Goal: Task Accomplishment & Management: Use online tool/utility

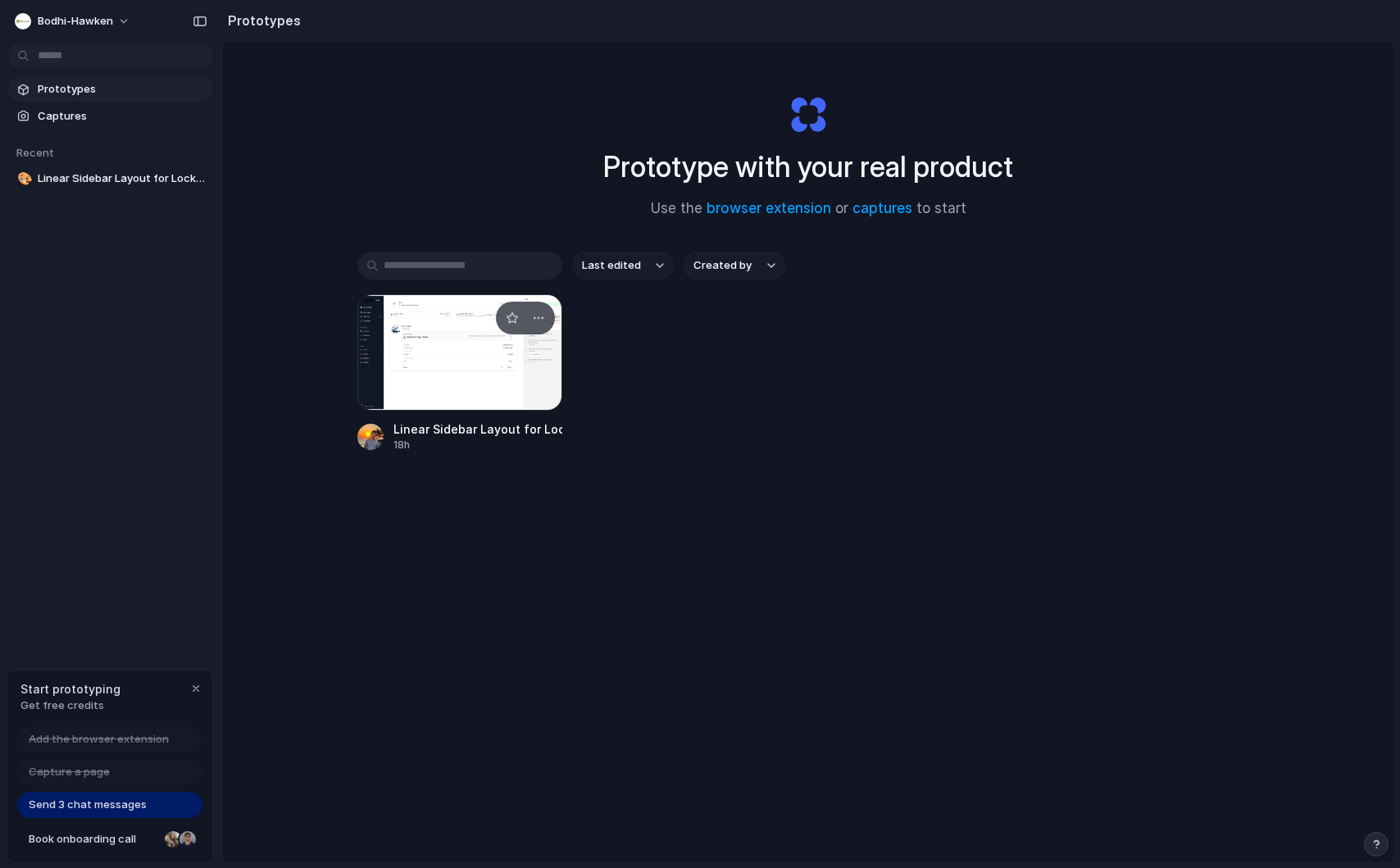
click at [420, 326] on div at bounding box center [460, 352] width 205 height 117
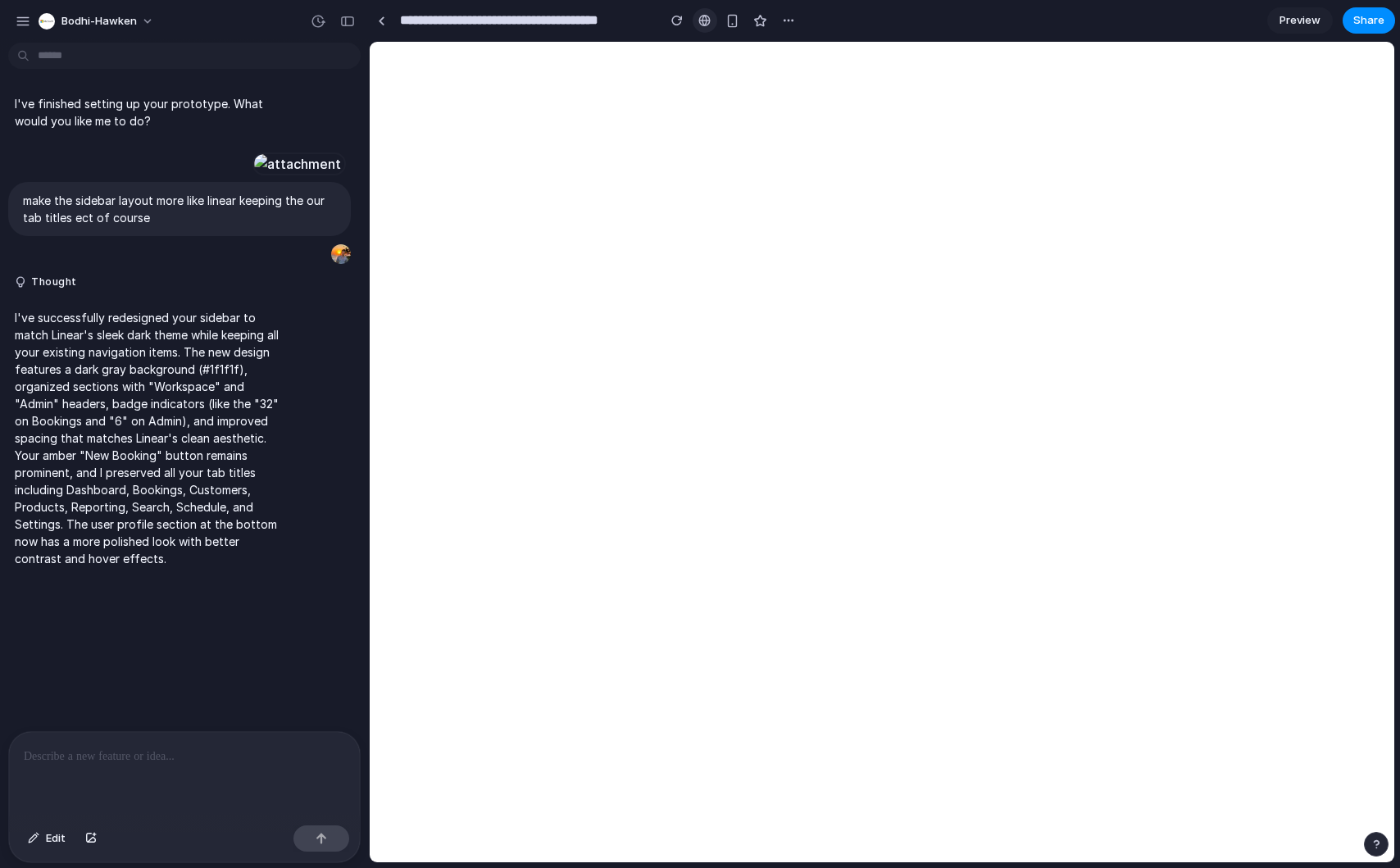
click at [713, 16] on link at bounding box center [705, 20] width 25 height 25
click at [730, 24] on div "button" at bounding box center [732, 21] width 14 height 14
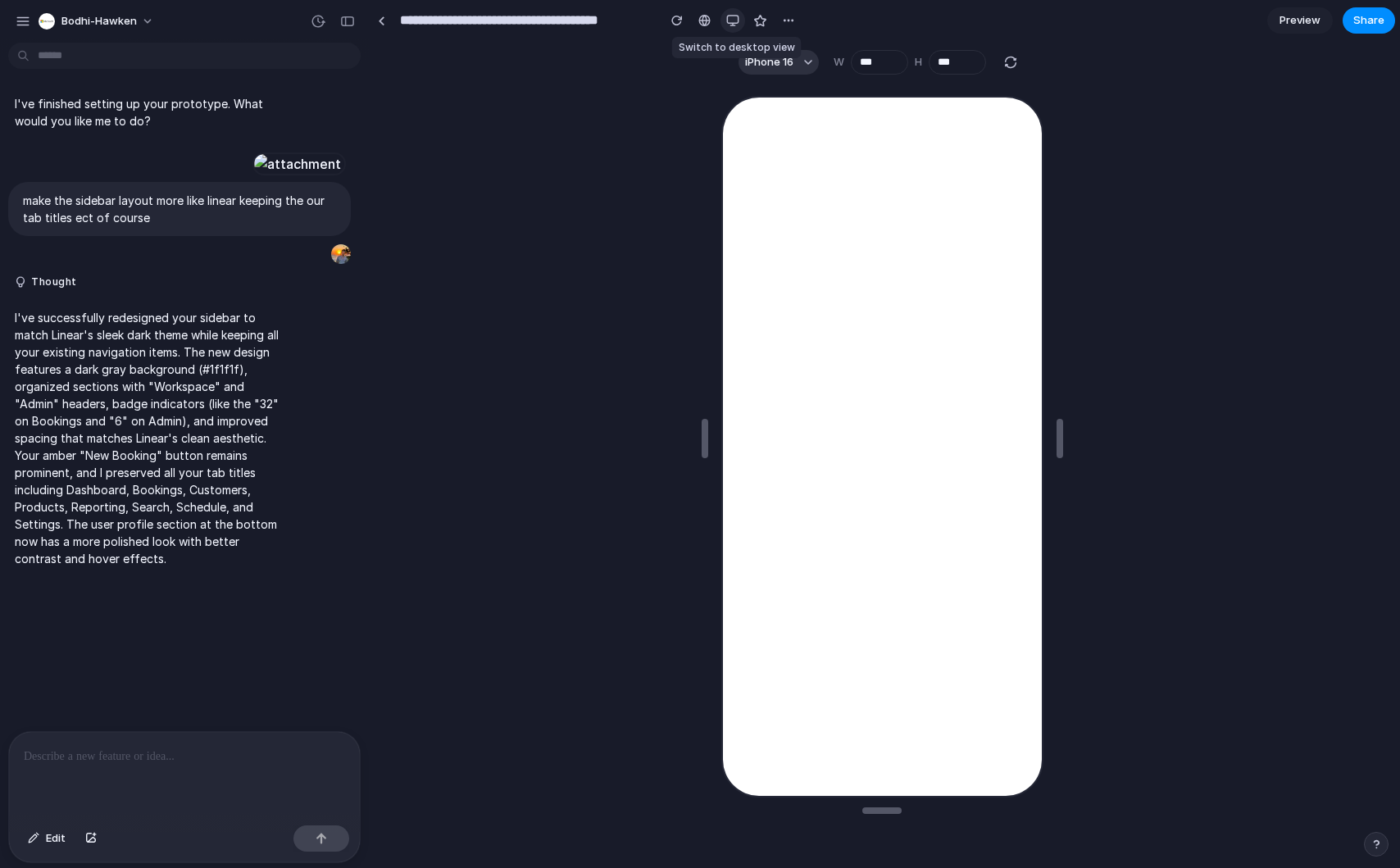
click at [730, 24] on div "button" at bounding box center [732, 20] width 13 height 13
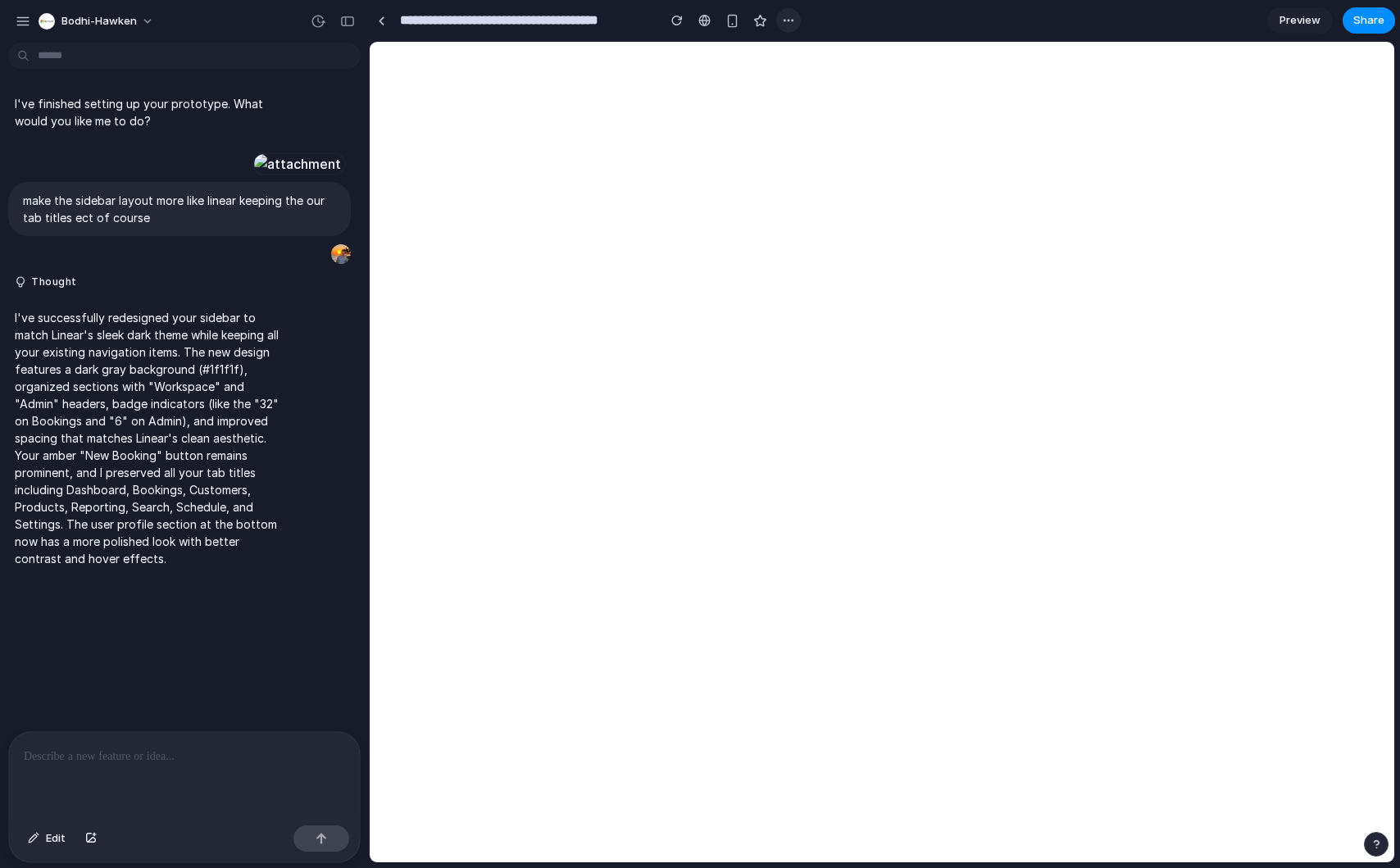
click at [787, 17] on div "button" at bounding box center [788, 20] width 13 height 13
click at [787, 17] on div "Duplicate Delete" at bounding box center [700, 434] width 1400 height 868
click at [788, 27] on button "button" at bounding box center [788, 20] width 25 height 25
click at [788, 27] on div "Duplicate Delete" at bounding box center [700, 434] width 1400 height 868
click at [45, 842] on button "Edit" at bounding box center [46, 839] width 54 height 26
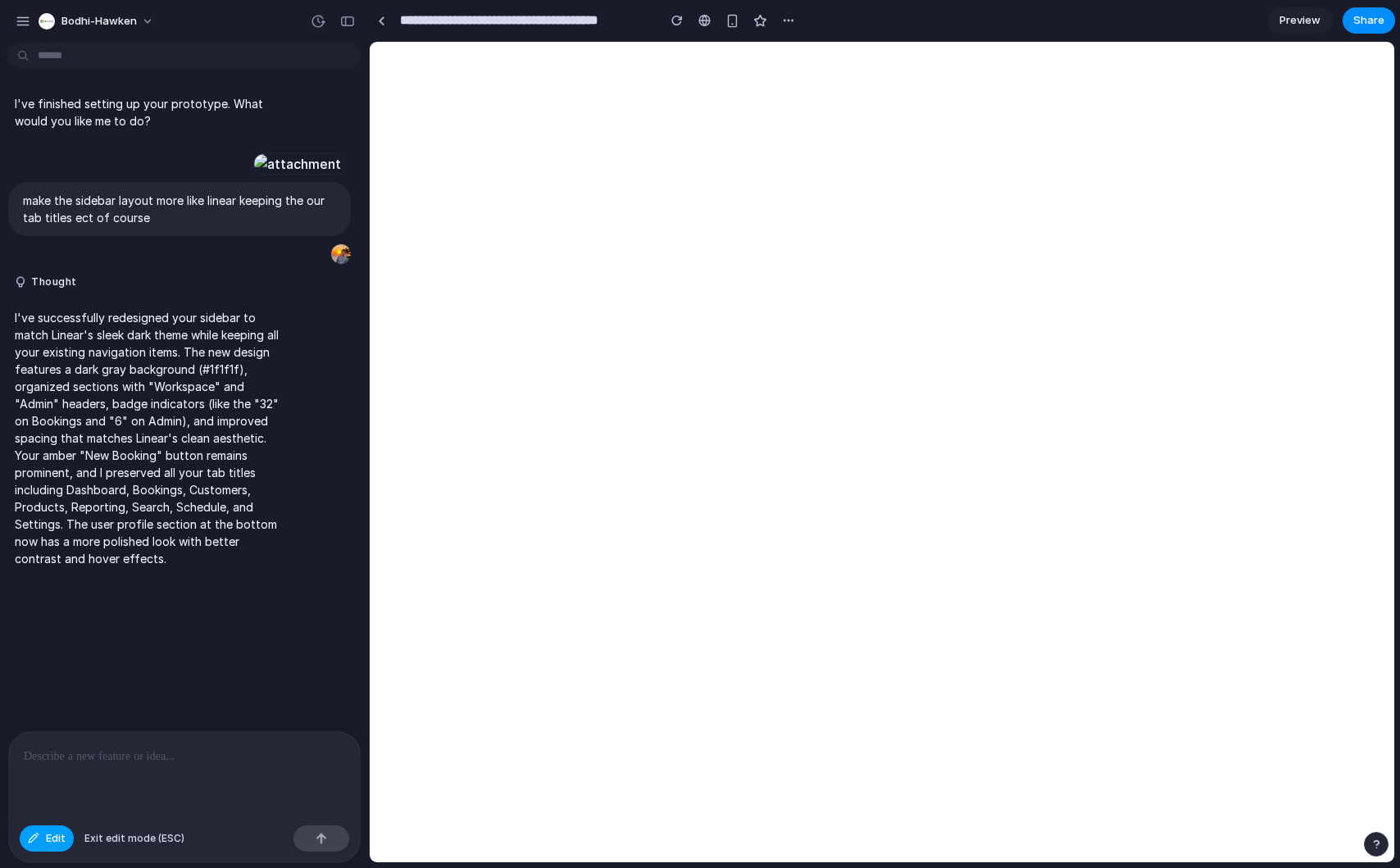
click at [45, 842] on button "Edit" at bounding box center [46, 839] width 54 height 26
